Goal: Task Accomplishment & Management: Complete application form

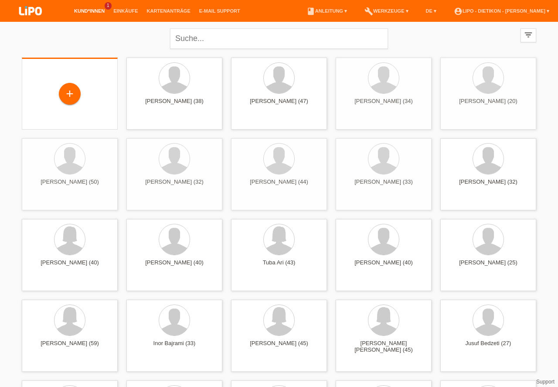
click at [67, 90] on div "+" at bounding box center [69, 93] width 21 height 15
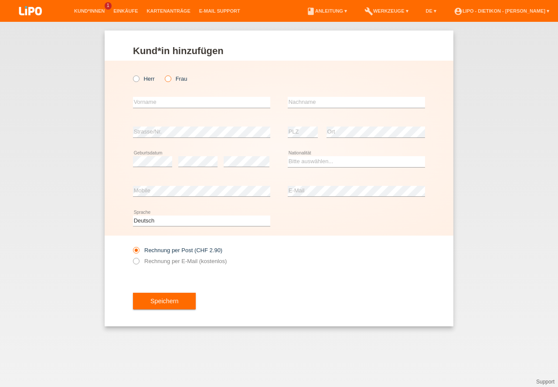
click at [163, 74] on icon at bounding box center [163, 74] width 0 height 0
click at [165, 79] on input "Frau" at bounding box center [168, 78] width 6 height 6
radio input "true"
click at [97, 10] on link "Kund*innen" at bounding box center [89, 10] width 39 height 5
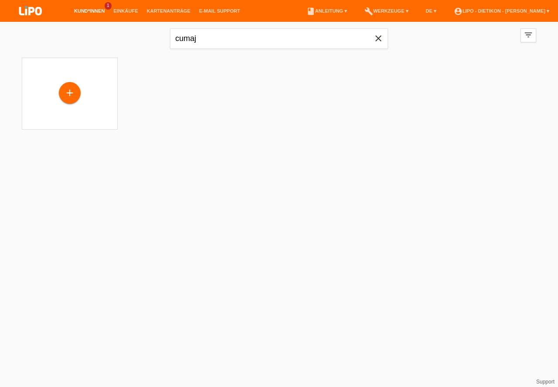
type input "cumaj"
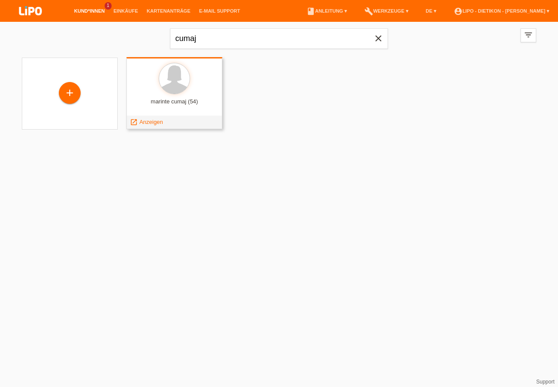
click at [186, 98] on div "marinte cumaj (54) launch Anzeigen" at bounding box center [174, 93] width 96 height 72
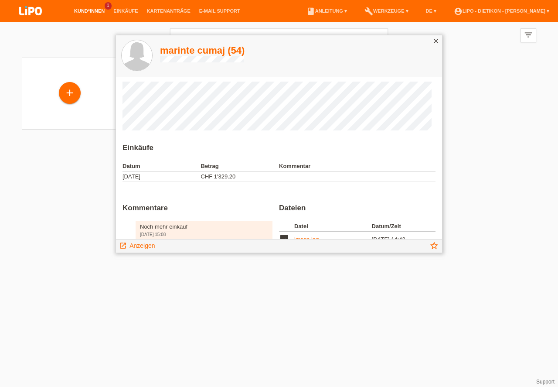
click at [214, 50] on h1 "marinte cumaj (54)" at bounding box center [202, 50] width 85 height 11
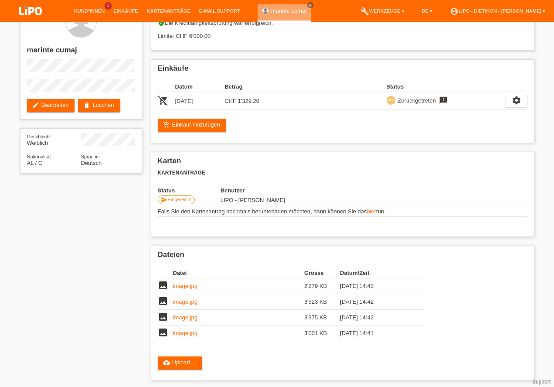
scroll to position [25, 0]
click at [211, 125] on link "add_shopping_cart Einkauf hinzufügen" at bounding box center [192, 125] width 69 height 13
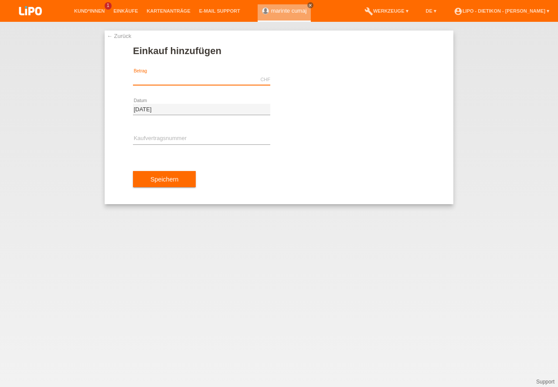
click at [201, 78] on input "text" at bounding box center [201, 79] width 137 height 11
type input "2051.80"
click at [171, 137] on input "text" at bounding box center [201, 138] width 137 height 11
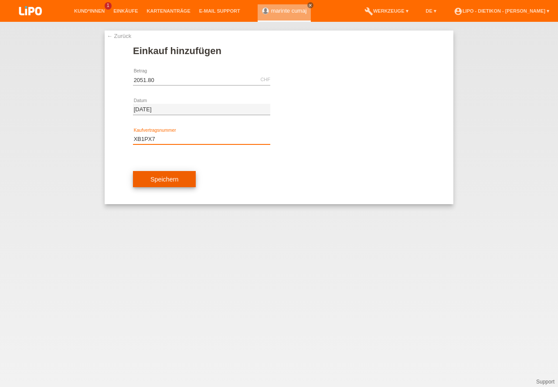
type input "XB1PX7"
click at [177, 177] on button "Speichern" at bounding box center [164, 179] width 63 height 17
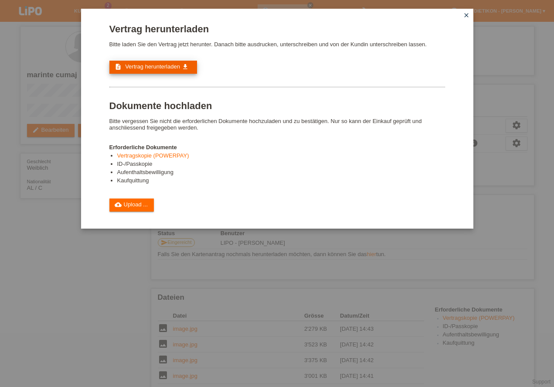
click at [166, 69] on span "Vertrag herunterladen" at bounding box center [152, 66] width 55 height 7
click at [145, 210] on link "cloud_upload Upload ..." at bounding box center [131, 204] width 45 height 13
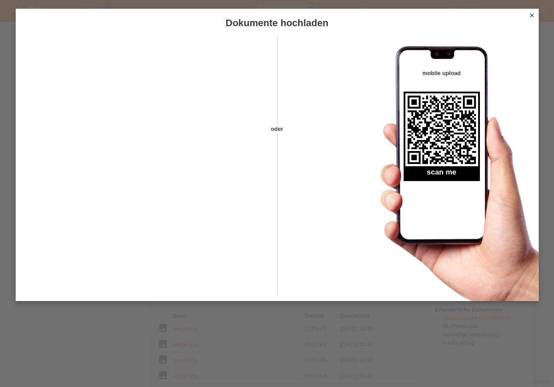
click at [529, 16] on icon "close" at bounding box center [531, 15] width 7 height 7
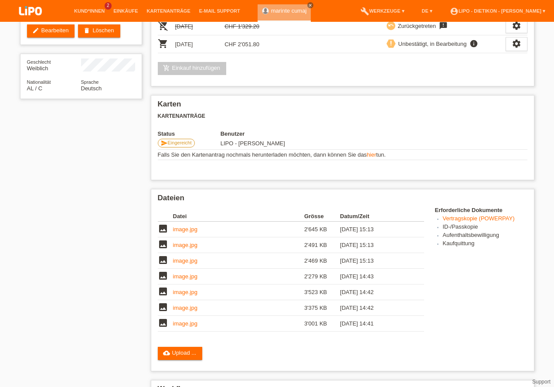
scroll to position [224, 0]
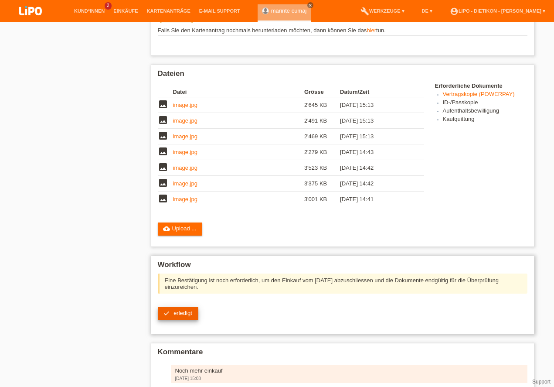
click at [191, 314] on span "erledigt" at bounding box center [182, 312] width 19 height 7
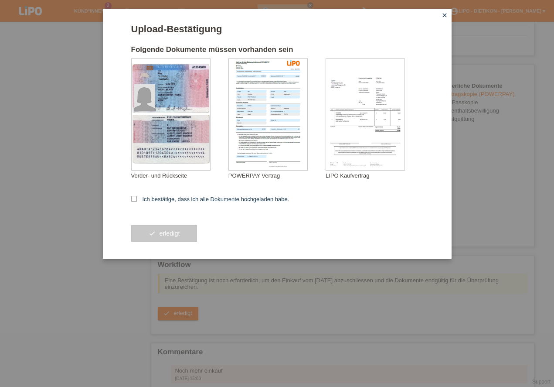
click at [151, 194] on form "Upload-Bestätigung Folgende Dokumente müssen vorhanden sein cumaj marinte Vorde…" at bounding box center [277, 141] width 292 height 235
click at [150, 197] on label "Ich bestätige, dass ich alle Dokumente hochgeladen habe." at bounding box center [210, 199] width 158 height 7
click at [137, 197] on input "Ich bestätige, dass ich alle Dokumente hochgeladen habe." at bounding box center [134, 199] width 6 height 6
checkbox input "true"
drag, startPoint x: 177, startPoint y: 236, endPoint x: 183, endPoint y: 240, distance: 7.3
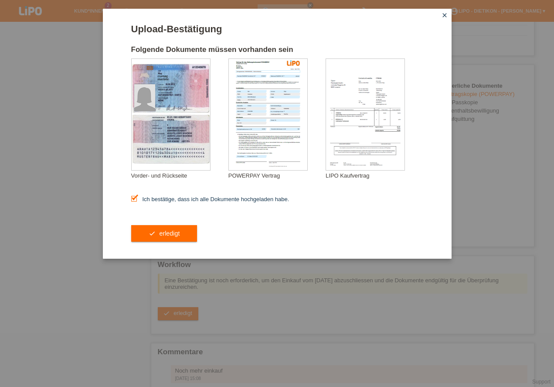
click at [176, 235] on button "check erledigt" at bounding box center [164, 233] width 66 height 17
